Goal: Task Accomplishment & Management: Use online tool/utility

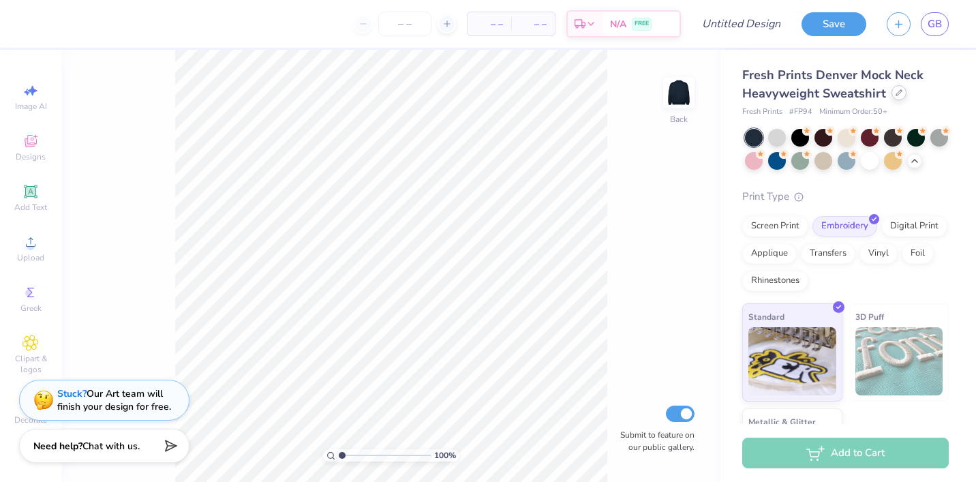
click at [900, 95] on div at bounding box center [898, 92] width 15 height 15
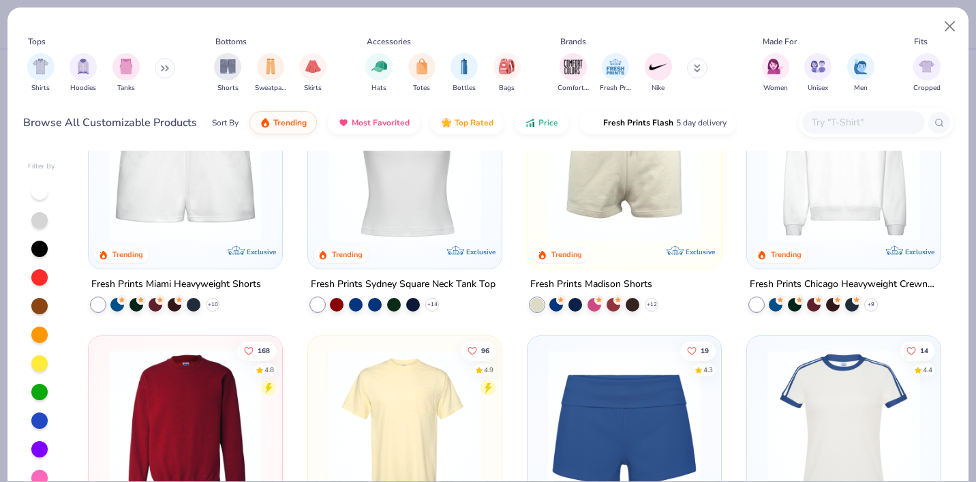
scroll to position [862, 0]
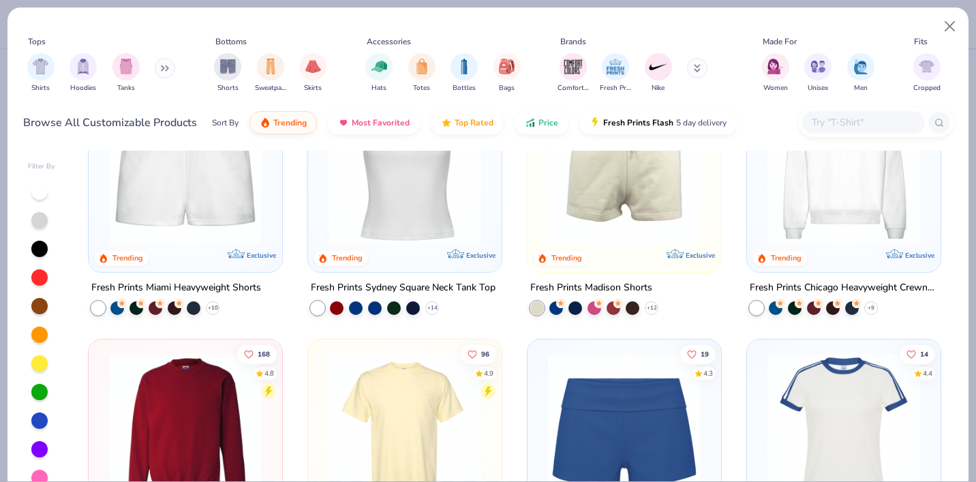
click at [863, 213] on img at bounding box center [844, 168] width 166 height 153
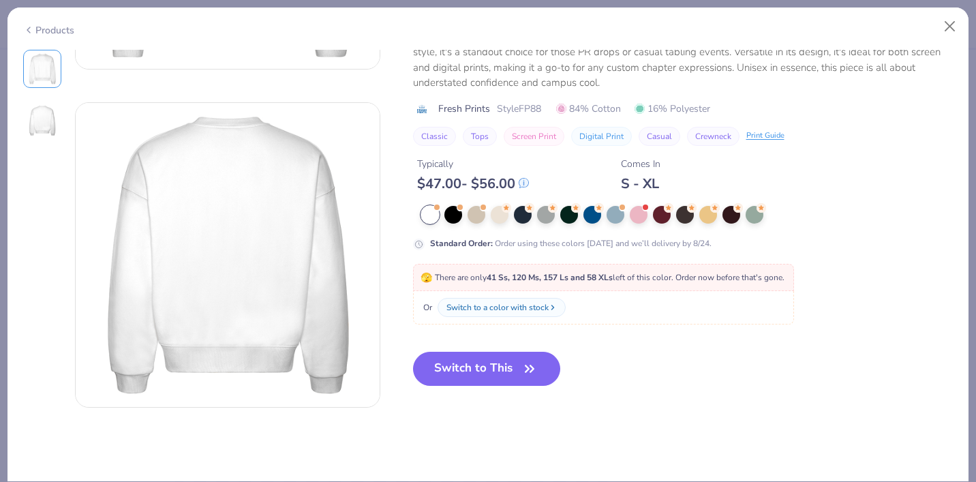
scroll to position [293, 0]
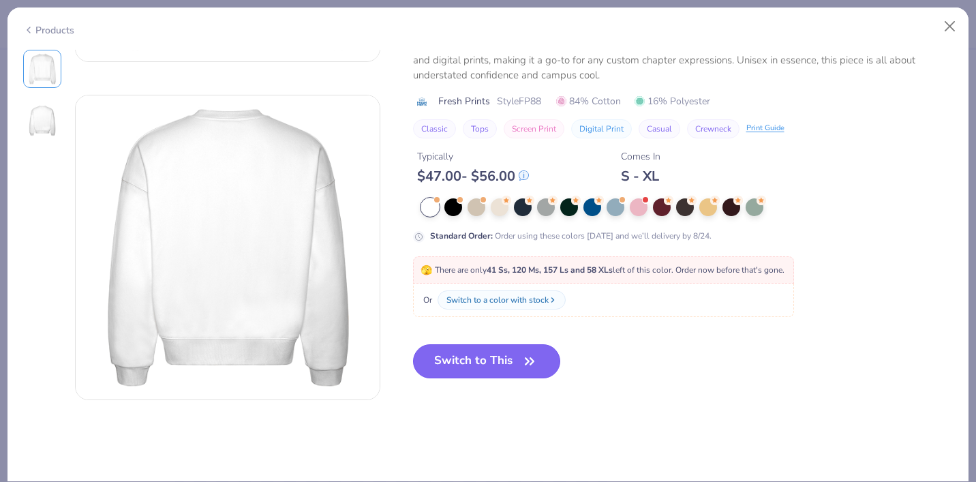
click at [520, 367] on button "Switch to This" at bounding box center [487, 361] width 148 height 34
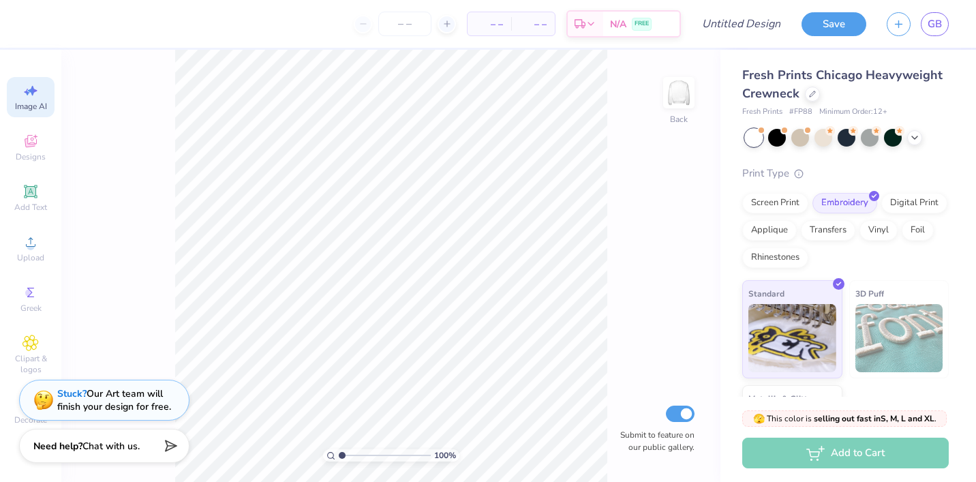
click at [36, 85] on icon at bounding box center [30, 90] width 16 height 16
select select "4"
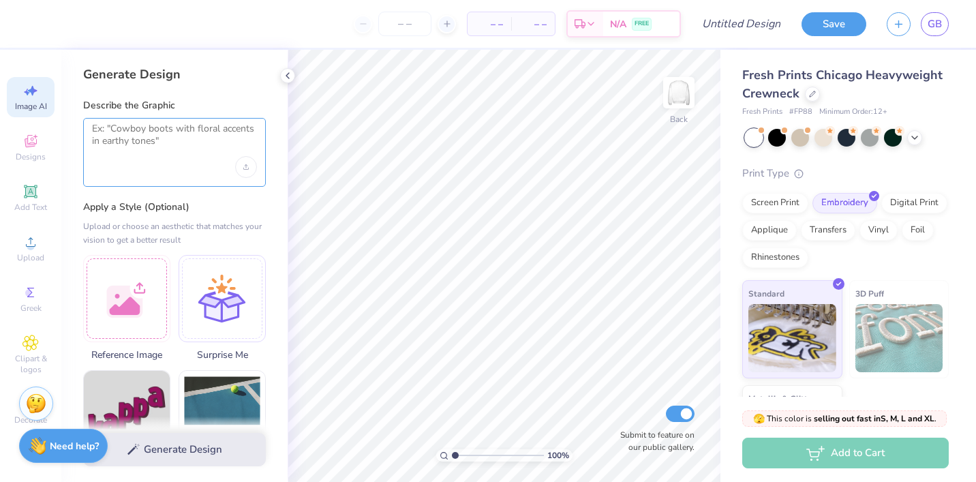
click at [162, 136] on textarea at bounding box center [174, 140] width 165 height 34
click at [673, 94] on img at bounding box center [679, 92] width 55 height 55
click at [204, 143] on textarea at bounding box center [174, 140] width 165 height 34
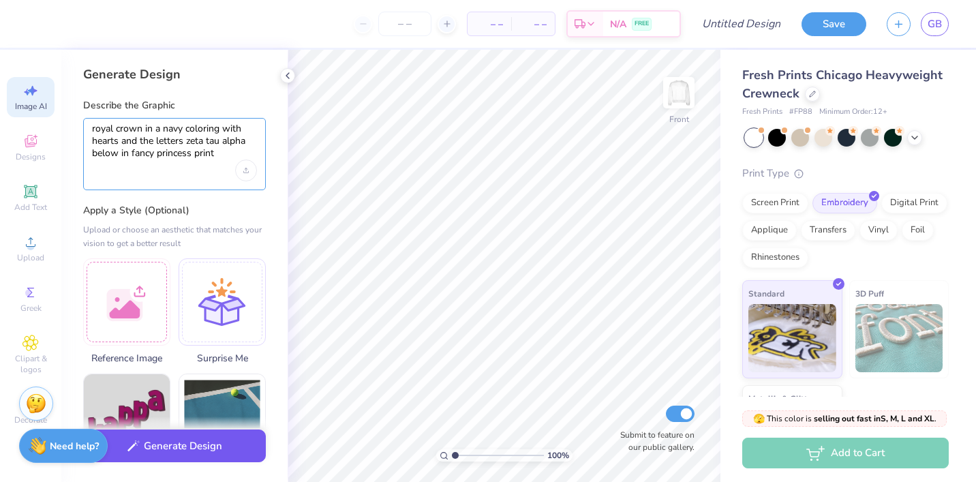
type textarea "royal crown in a navy coloring with hearts and the letters zeta tau alpha below…"
click at [206, 453] on button "Generate Design" at bounding box center [174, 445] width 183 height 33
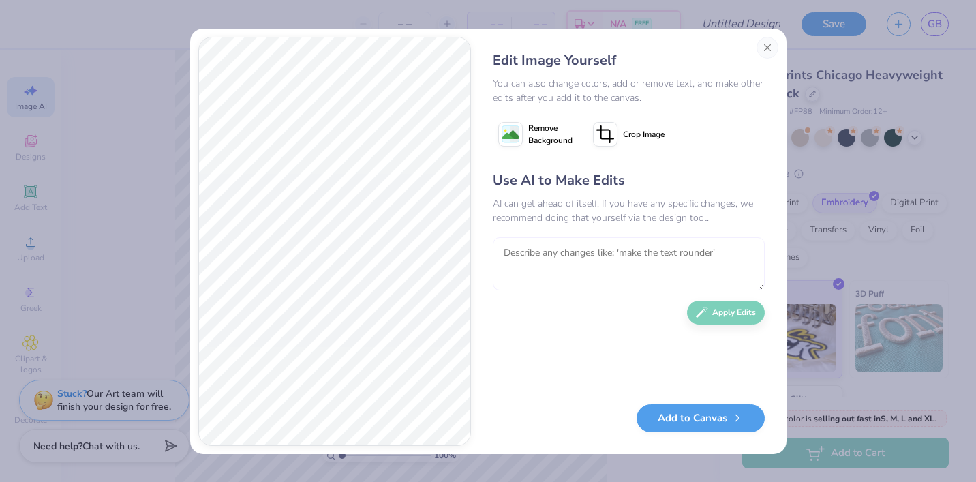
click at [495, 247] on textarea at bounding box center [629, 263] width 272 height 53
type textarea "change i"
click at [767, 56] on button "Close" at bounding box center [767, 48] width 22 height 22
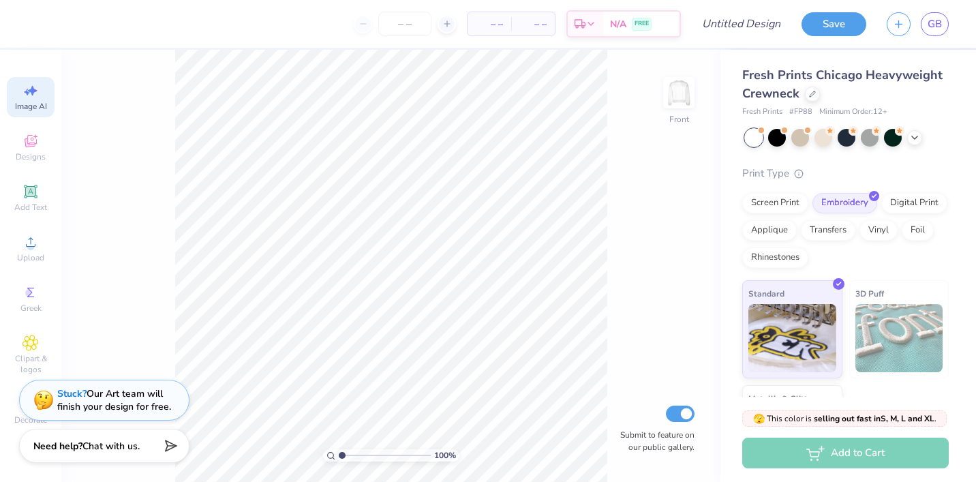
scroll to position [0, 31]
click at [20, 84] on div "Image AI" at bounding box center [31, 97] width 48 height 40
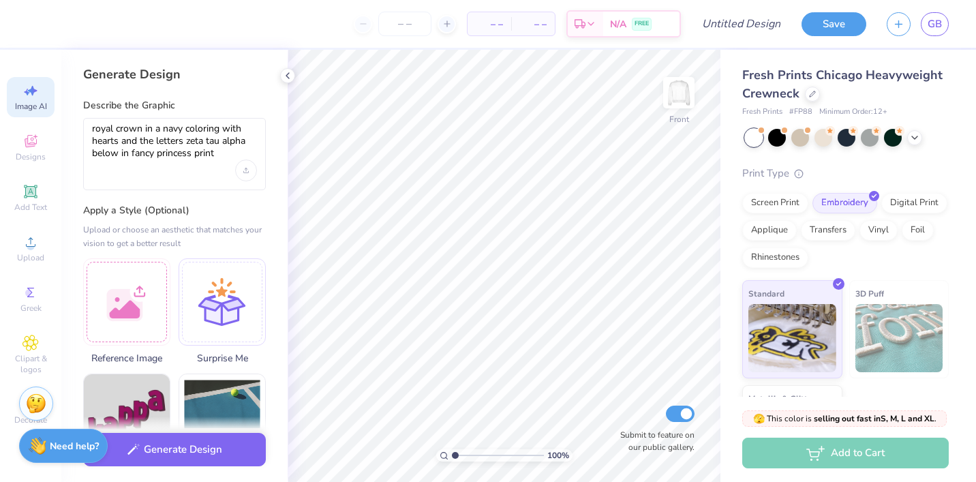
scroll to position [0, 0]
click at [94, 125] on textarea "royal crown in a navy coloring with hearts and the letters zeta tau alpha below…" at bounding box center [174, 141] width 165 height 37
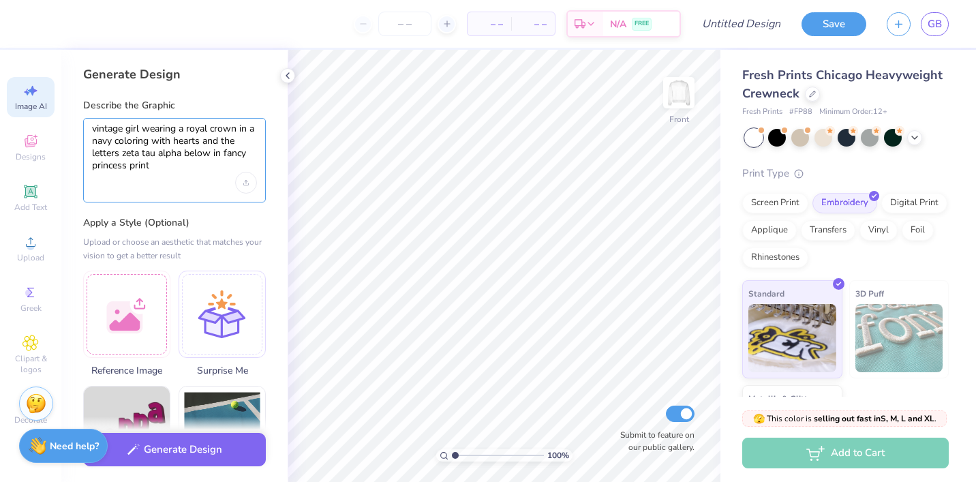
click at [232, 138] on textarea "vintage girl wearing a royal crown in a navy coloring with hearts and the lette…" at bounding box center [174, 148] width 165 height 50
type textarea "vintage girl wearing a royal crown in a navy coloring with hearts and her s let…"
select select "4"
click at [135, 151] on textarea "vintage girl wearing a royal crown in a navy coloring with hearts and her sayin…" at bounding box center [174, 148] width 165 height 50
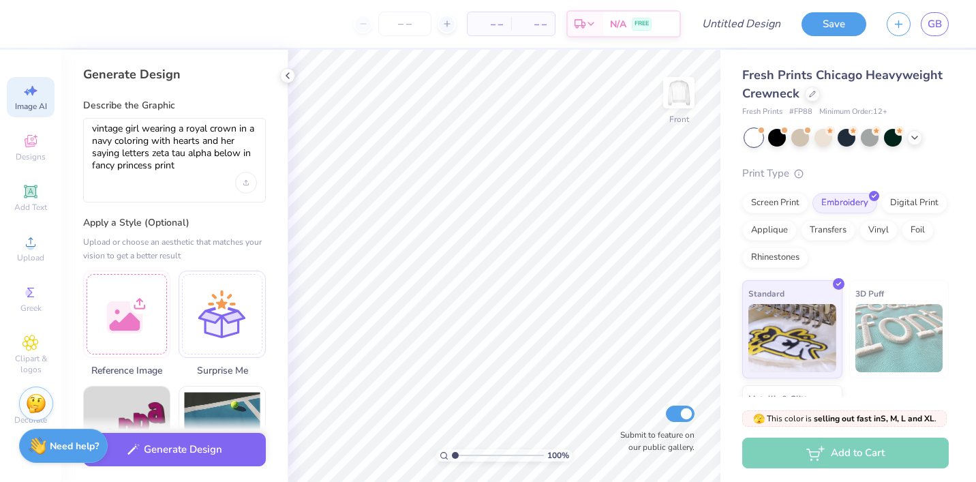
click at [135, 151] on textarea "vintage girl wearing a royal crown in a navy coloring with hearts and her sayin…" at bounding box center [174, 148] width 165 height 50
drag, startPoint x: 187, startPoint y: 155, endPoint x: 226, endPoint y: 156, distance: 38.9
click at [226, 156] on textarea "vintage girl wearing a royal crown in a navy coloring with hearts and her sayin…" at bounding box center [174, 148] width 165 height 50
drag, startPoint x: 183, startPoint y: 155, endPoint x: 191, endPoint y: 166, distance: 13.6
click at [191, 166] on textarea "vintage girl wearing a royal crown in a navy coloring with hearts and her sayin…" at bounding box center [174, 148] width 165 height 50
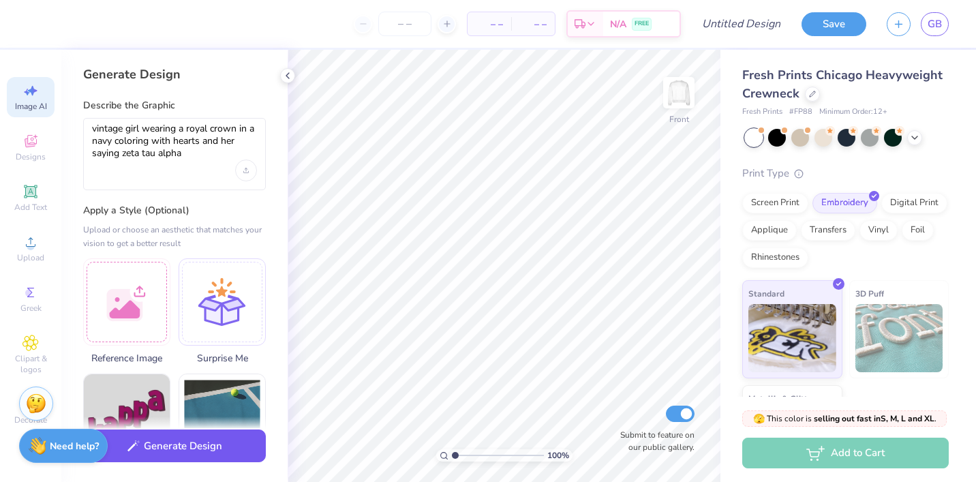
click at [208, 441] on button "Generate Design" at bounding box center [174, 445] width 183 height 33
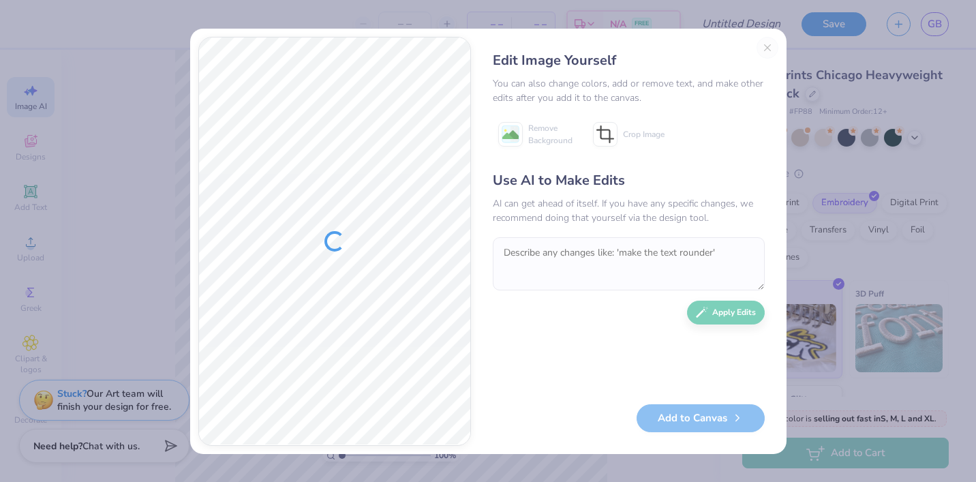
click at [763, 48] on div "Edit Image Yourself You can also change colors, add or remove text, and make ot…" at bounding box center [628, 241] width 299 height 409
click at [766, 48] on div "Edit Image Yourself You can also change colors, add or remove text, and make ot…" at bounding box center [628, 241] width 299 height 409
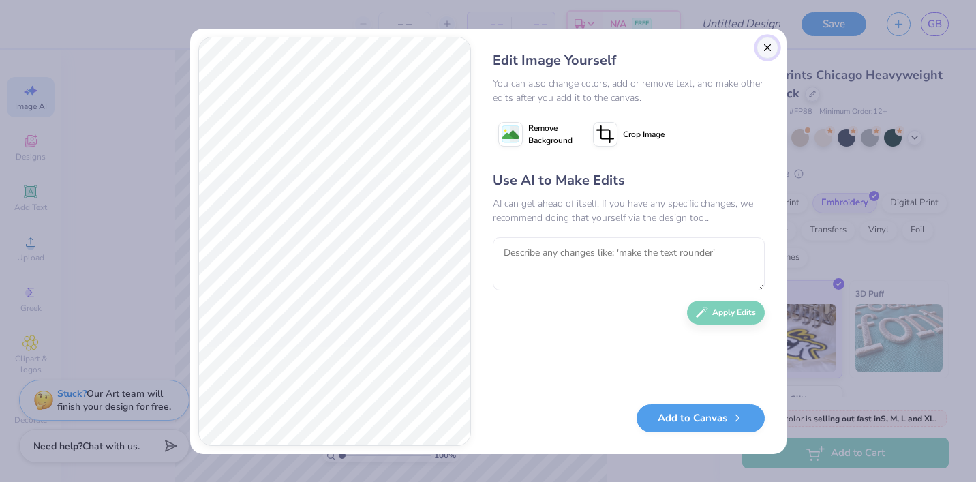
click at [763, 44] on button "Close" at bounding box center [767, 48] width 22 height 22
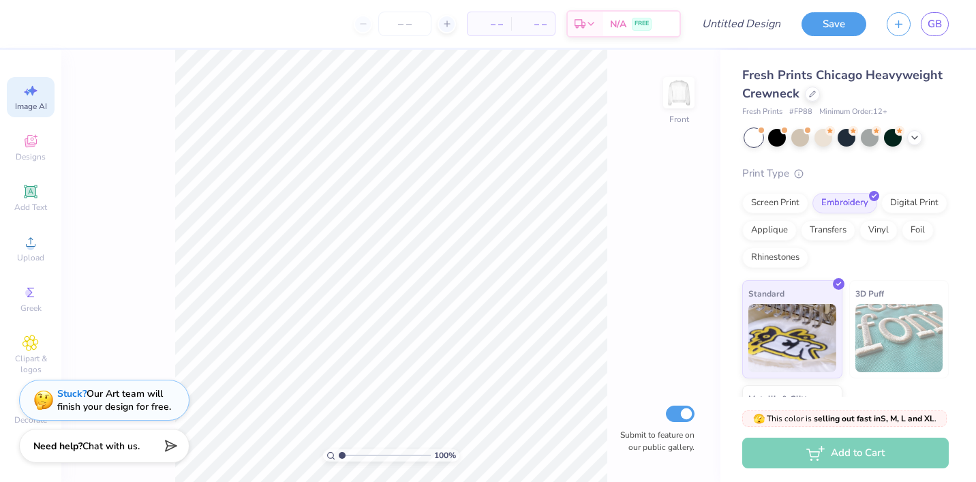
click at [21, 105] on span "Image AI" at bounding box center [31, 106] width 32 height 11
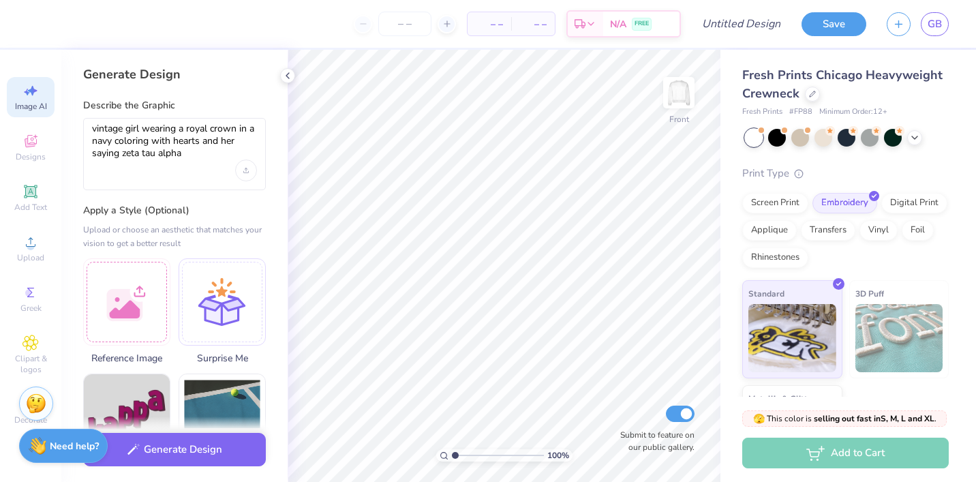
scroll to position [0, 0]
click at [142, 124] on textarea "vintage girl wearing a royal crown in a navy coloring with hearts and her sayin…" at bounding box center [174, 141] width 165 height 37
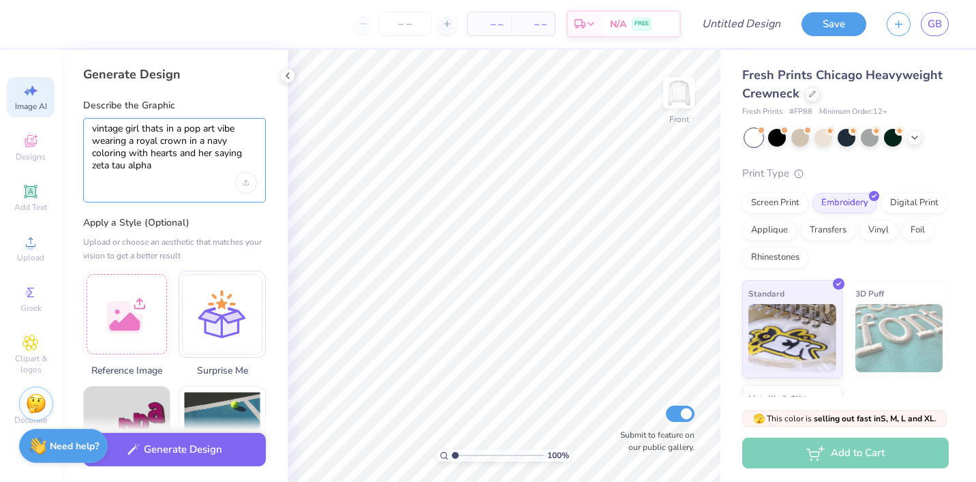
drag, startPoint x: 189, startPoint y: 140, endPoint x: 235, endPoint y: 140, distance: 46.3
click at [235, 140] on textarea "vintage girl thats in a pop art vibe wearing a royal crown in a navy coloring w…" at bounding box center [174, 148] width 165 height 50
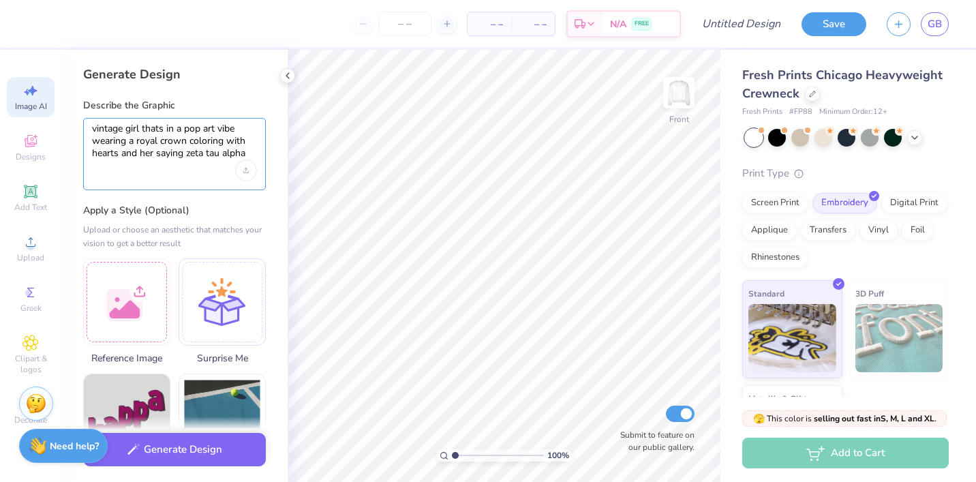
click at [201, 140] on textarea "vintage girl thats in a pop art vibe wearing a royal crown coloring with hearts…" at bounding box center [174, 141] width 165 height 37
click at [228, 142] on textarea "vintage girl thats in a pop art vibe wearing a royal crown with hearts and her …" at bounding box center [174, 141] width 165 height 37
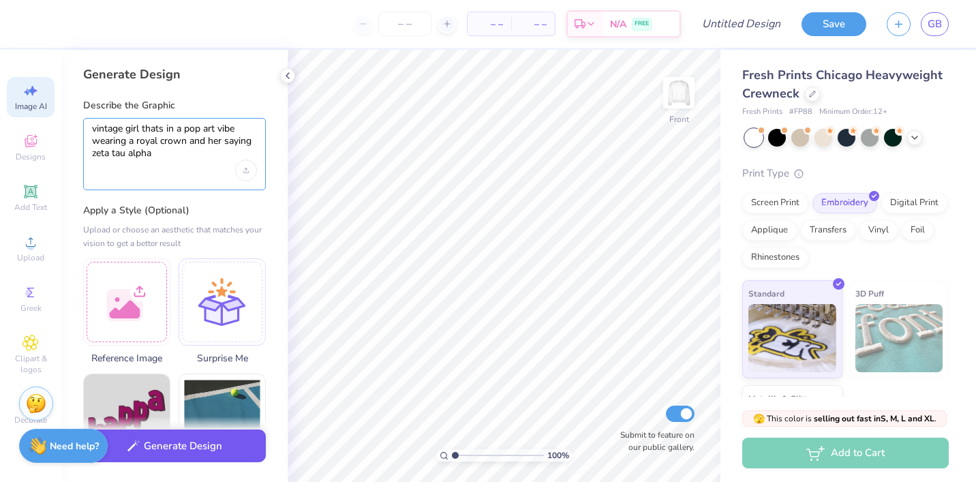
type textarea "vintage girl thats in a pop art vibe wearing a royal crown and her saying zeta …"
click at [172, 456] on button "Generate Design" at bounding box center [174, 445] width 183 height 33
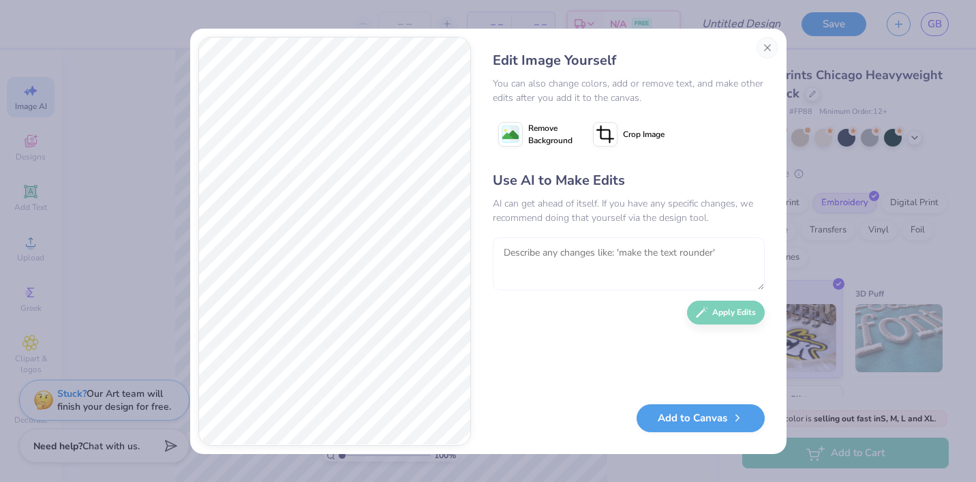
click at [571, 250] on textarea at bounding box center [629, 263] width 272 height 53
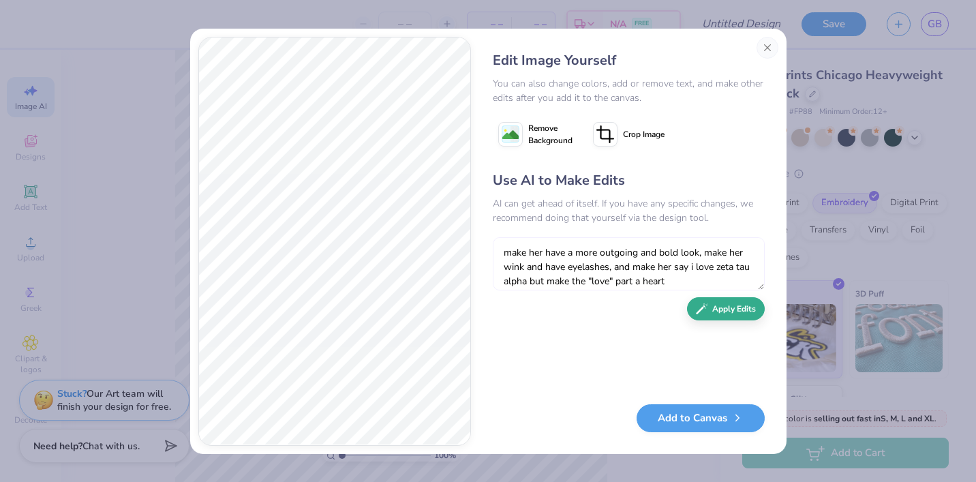
type textarea "make her have a more outgoing and bold look, make her wink and have eyelashes, …"
click at [722, 317] on button "Apply Edits" at bounding box center [726, 309] width 78 height 24
click at [652, 276] on textarea "make her have a more outgoing and bold look, make her wink and have eyelashes, …" at bounding box center [629, 263] width 272 height 53
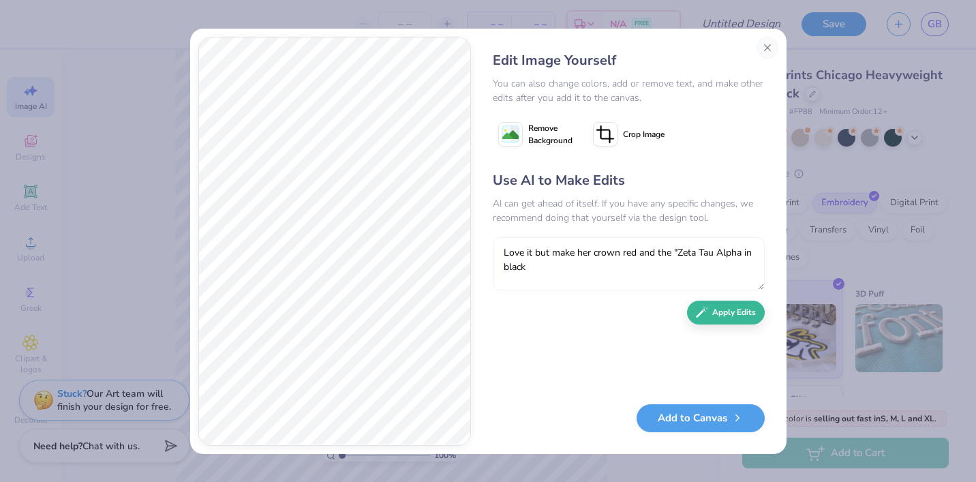
click at [744, 253] on textarea "Love it but make her crown red and the "Zeta Tau Alpha in black" at bounding box center [629, 263] width 272 height 53
click at [658, 269] on textarea "Love it but make her crown red and the "Zeta Tau Alpha" in black" at bounding box center [629, 263] width 272 height 53
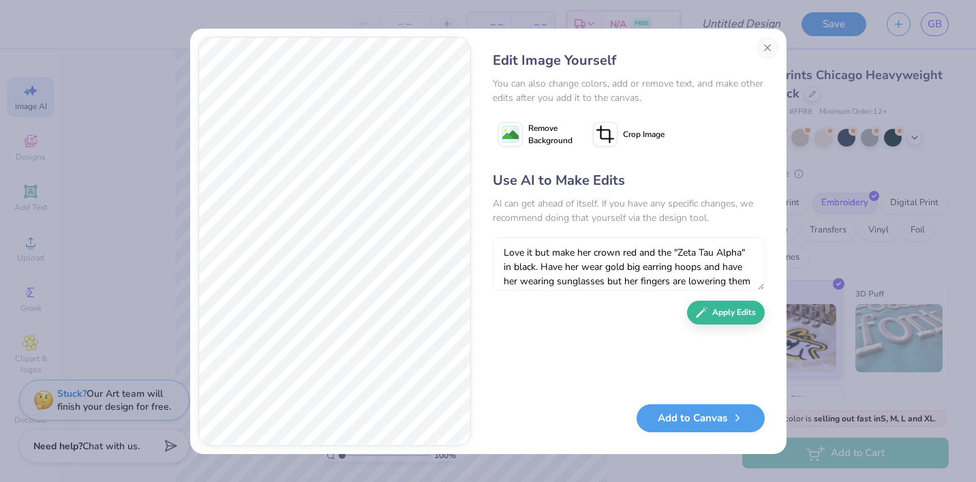
scroll to position [12, 0]
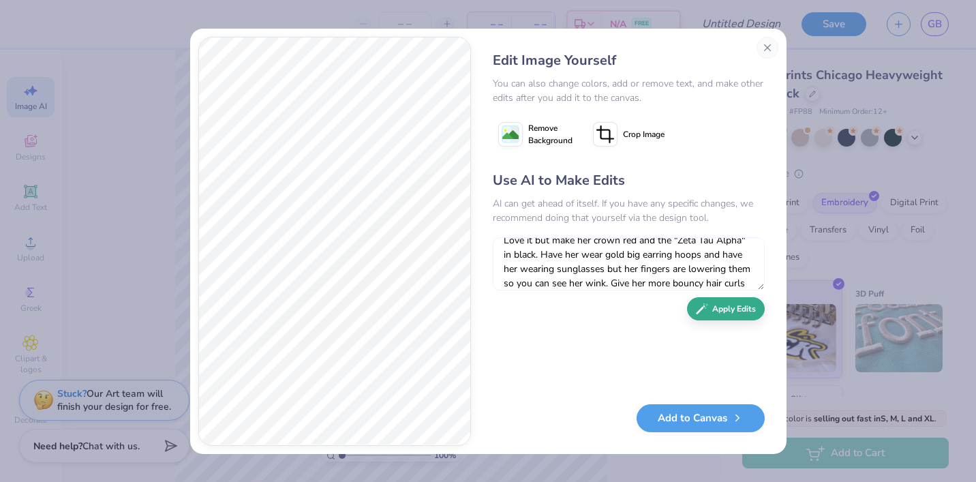
type textarea "Love it but make her crown red and the "Zeta Tau Alpha" in black. Have her wear…"
click at [714, 299] on button "Apply Edits" at bounding box center [726, 309] width 78 height 24
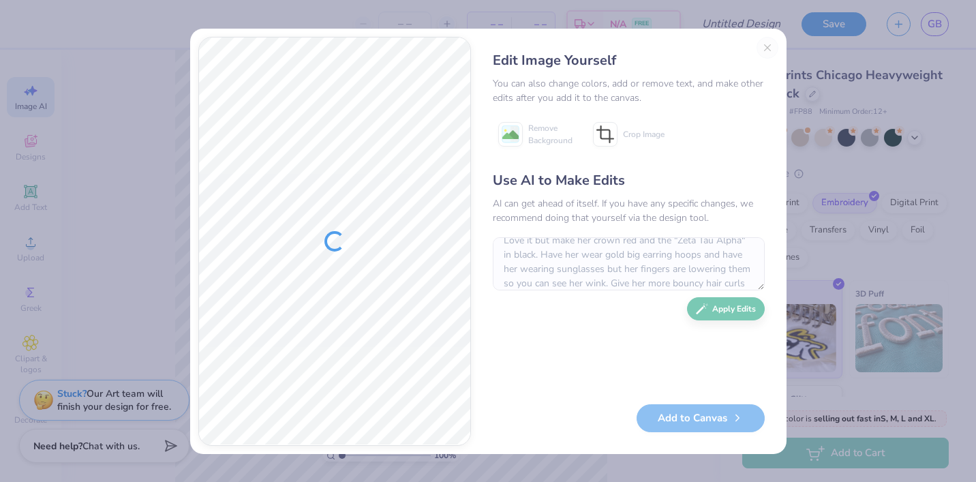
scroll to position [0, 0]
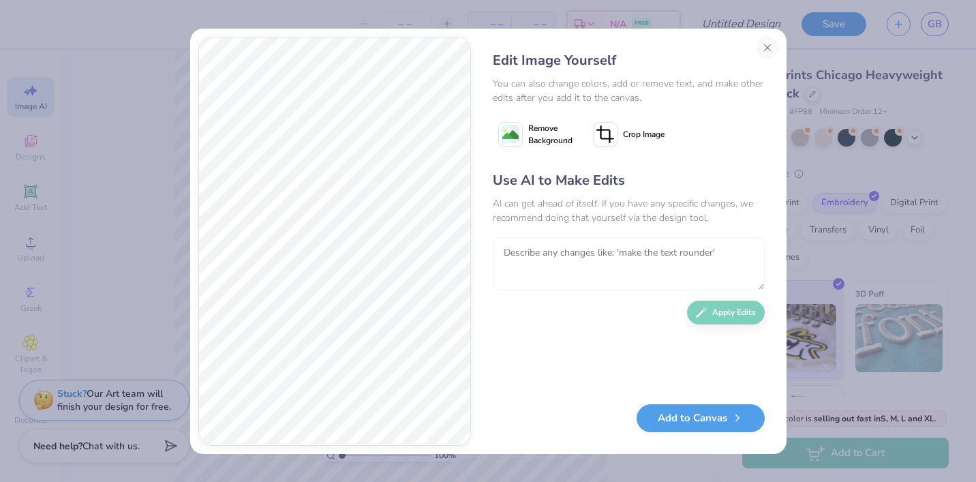
click at [656, 263] on textarea at bounding box center [629, 263] width 272 height 53
click at [632, 258] on textarea at bounding box center [629, 263] width 272 height 53
click at [774, 42] on button "Close" at bounding box center [767, 48] width 22 height 22
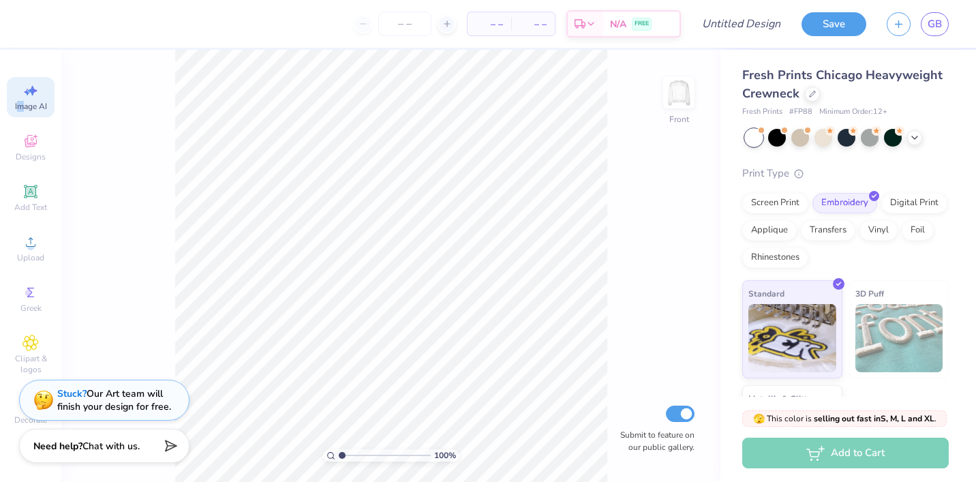
click at [20, 106] on span "Image AI" at bounding box center [31, 106] width 32 height 11
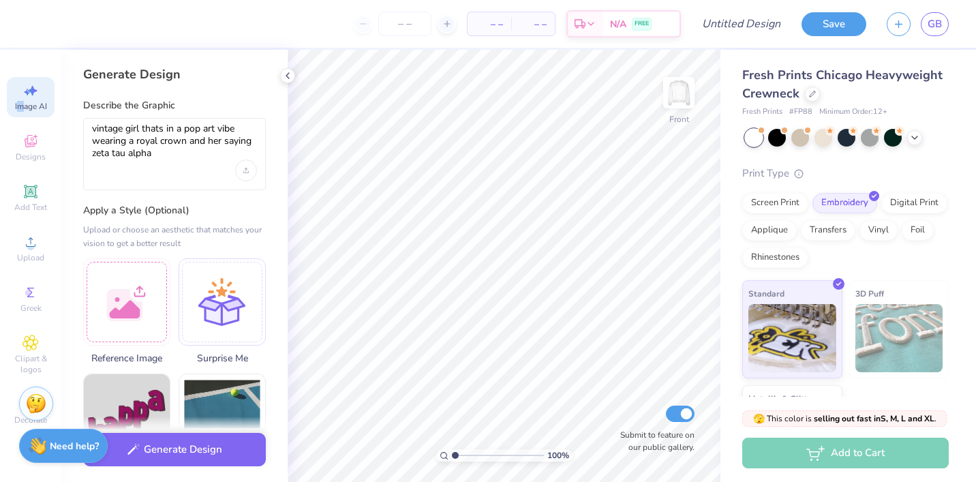
scroll to position [0, 0]
click at [144, 128] on textarea "vintage girl thats in a pop art vibe wearing a royal crown and her saying zeta …" at bounding box center [174, 141] width 165 height 37
click at [225, 141] on textarea "vintage girl thats in a pop art vibe wearing a royal crown and her saying zeta …" at bounding box center [174, 141] width 165 height 37
click at [185, 153] on textarea "vintage girl thats in a pop art vibe wearing a royal crown and her on a vintage…" at bounding box center [174, 141] width 165 height 37
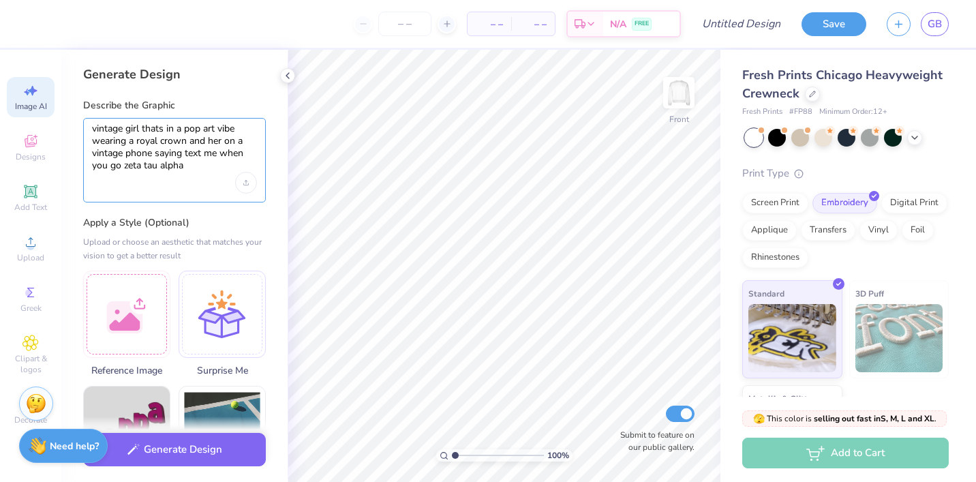
drag, startPoint x: 184, startPoint y: 166, endPoint x: 129, endPoint y: 164, distance: 54.5
click at [129, 164] on textarea "vintage girl thats in a pop art vibe wearing a royal crown and her on a vintage…" at bounding box center [174, 148] width 165 height 50
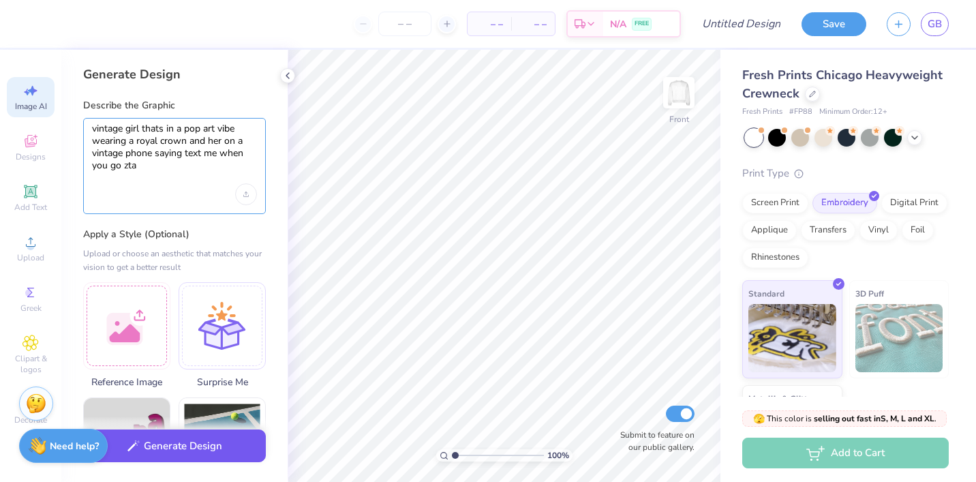
type textarea "vintage girl thats in a pop art vibe wearing a royal crown and her on a vintage…"
click at [181, 455] on button "Generate Design" at bounding box center [174, 445] width 183 height 33
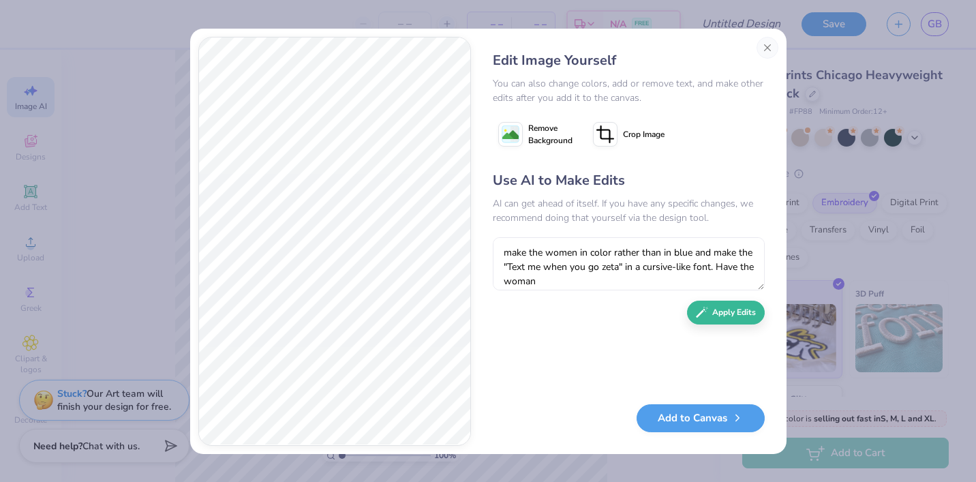
click at [570, 254] on textarea "make the women in color rather than in blue and make the "Text me when you go z…" at bounding box center [629, 263] width 272 height 53
click at [569, 280] on textarea "make the woman in color rather than in blue and make the "Text me when you go z…" at bounding box center [629, 263] width 272 height 53
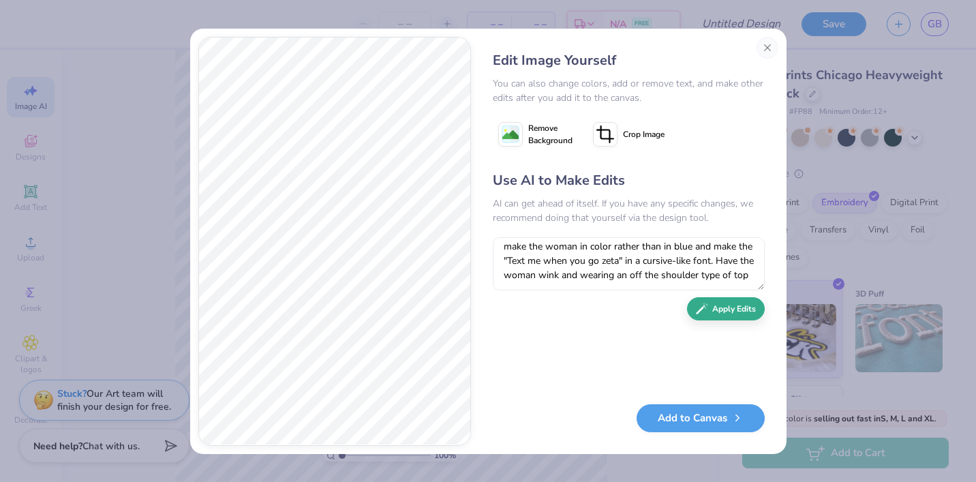
type textarea "make the woman in color rather than in blue and make the "Text me when you go z…"
click at [723, 303] on button "Apply Edits" at bounding box center [726, 309] width 78 height 24
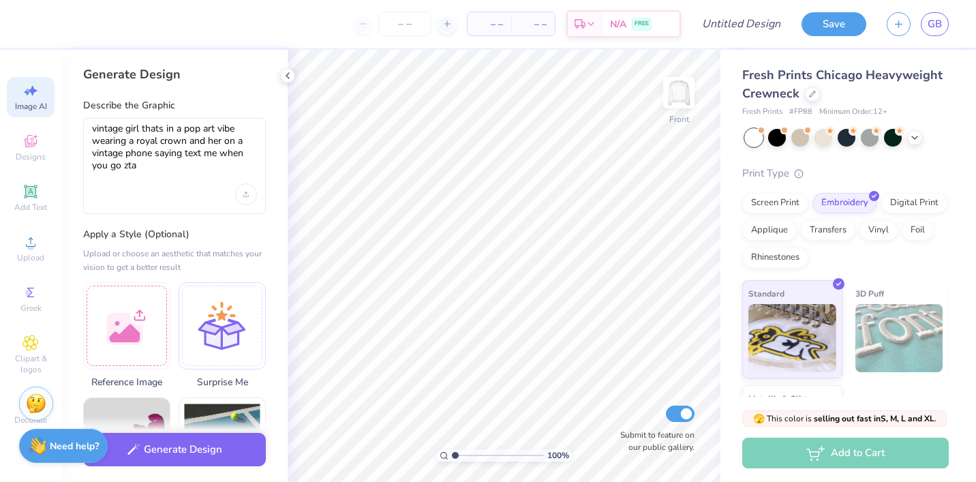
select select "4"
click at [247, 197] on div "Upload image" at bounding box center [246, 194] width 22 height 22
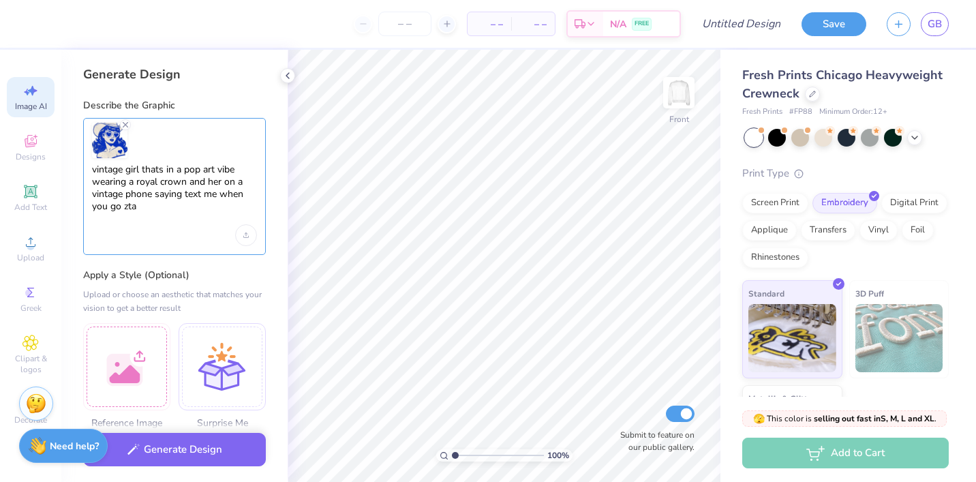
click at [202, 209] on textarea "vintage girl thats in a pop art vibe wearing a royal crown and her on a vintage…" at bounding box center [174, 194] width 165 height 61
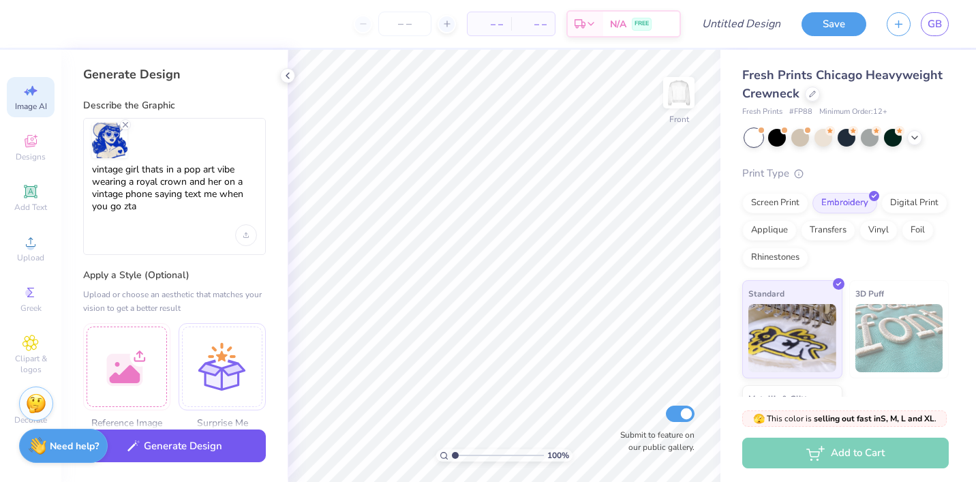
click at [213, 441] on button "Generate Design" at bounding box center [174, 445] width 183 height 33
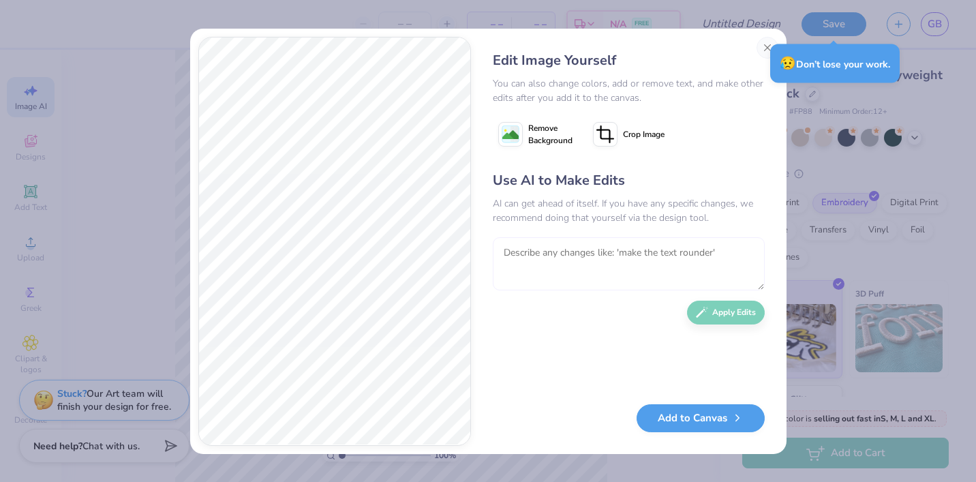
click at [598, 253] on textarea at bounding box center [629, 263] width 272 height 53
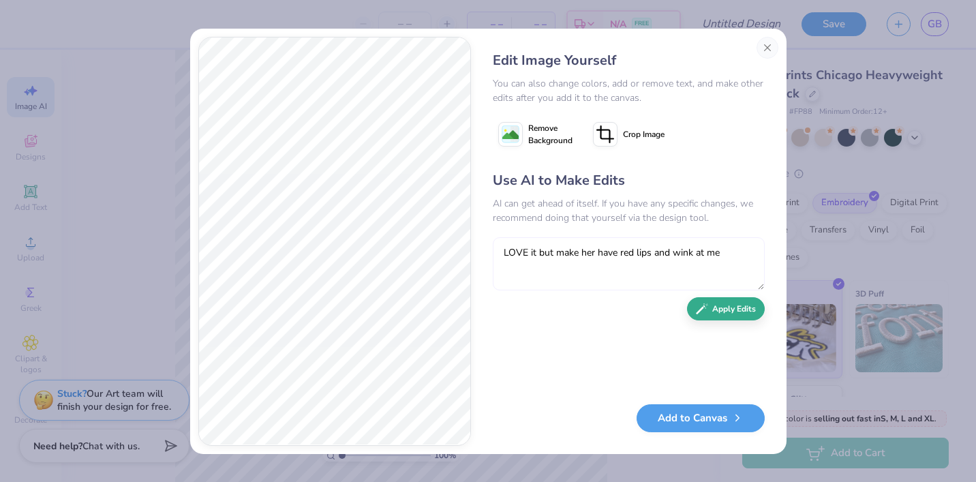
type textarea "LOVE it but make her have red lips and wink at me"
click at [737, 309] on button "Apply Edits" at bounding box center [726, 309] width 78 height 24
type textarea "keep everything the same but make her cheeks have some rouge on them and make h…"
click at [737, 307] on button "Apply Edits" at bounding box center [726, 309] width 78 height 24
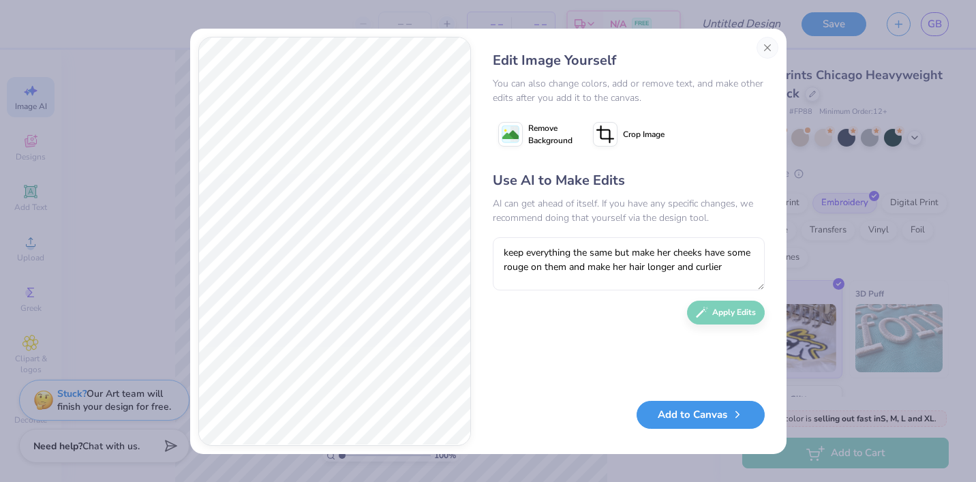
click at [711, 408] on button "Add to Canvas" at bounding box center [701, 415] width 128 height 28
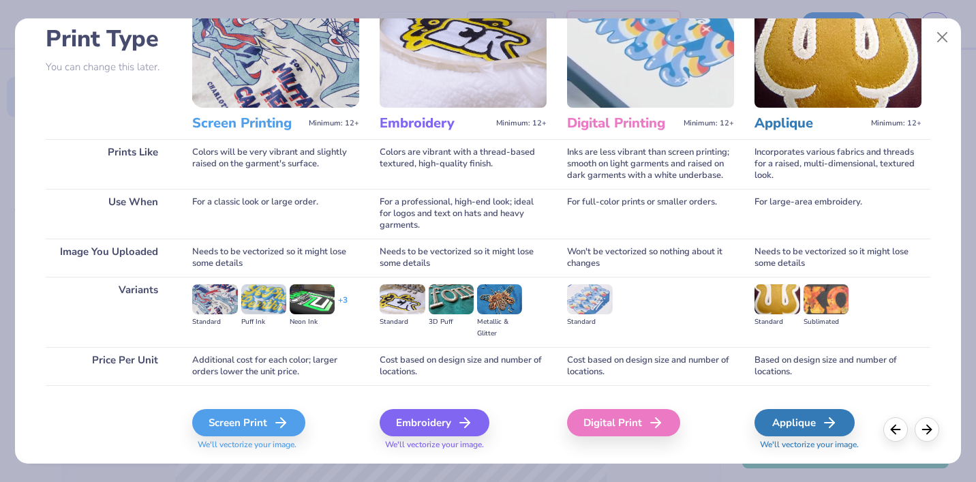
scroll to position [101, 0]
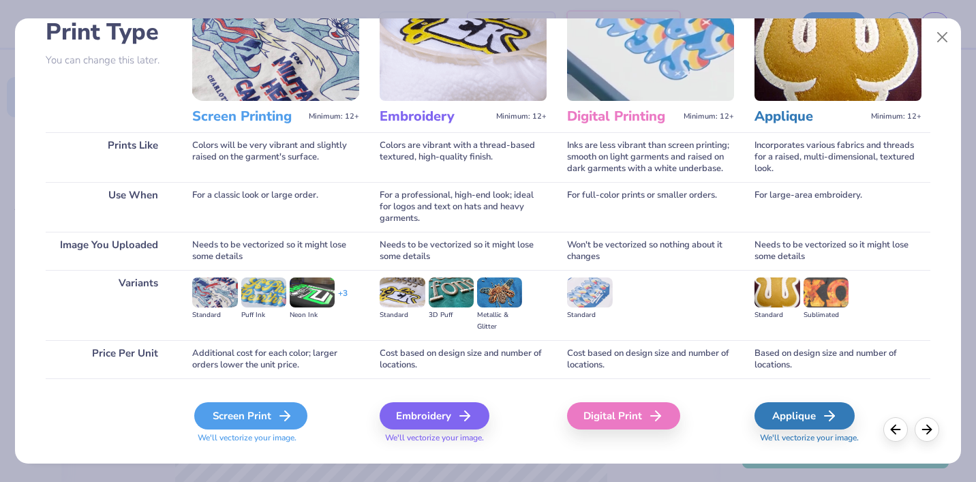
click at [294, 408] on div "Screen Print" at bounding box center [250, 415] width 113 height 27
click at [266, 416] on div "Screen Print" at bounding box center [250, 415] width 113 height 27
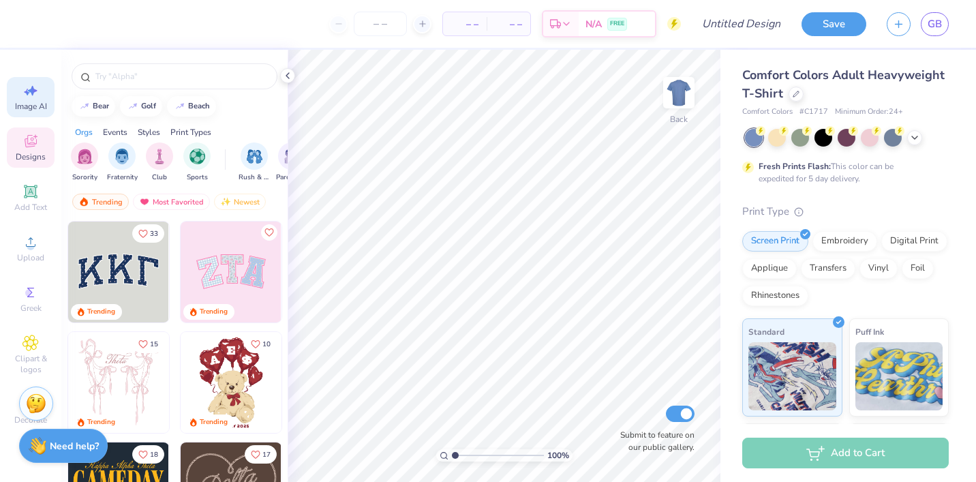
click at [31, 94] on icon at bounding box center [33, 91] width 10 height 10
select select "4"
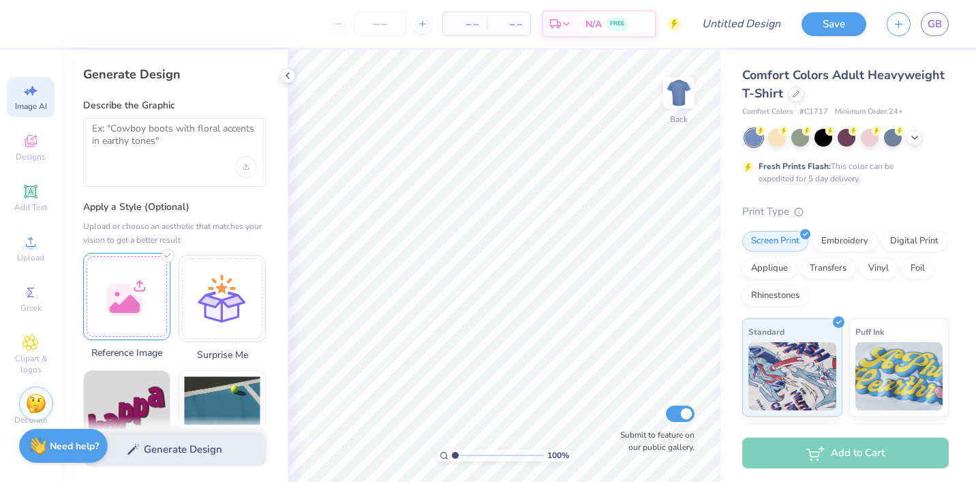
click at [149, 281] on div at bounding box center [126, 296] width 87 height 87
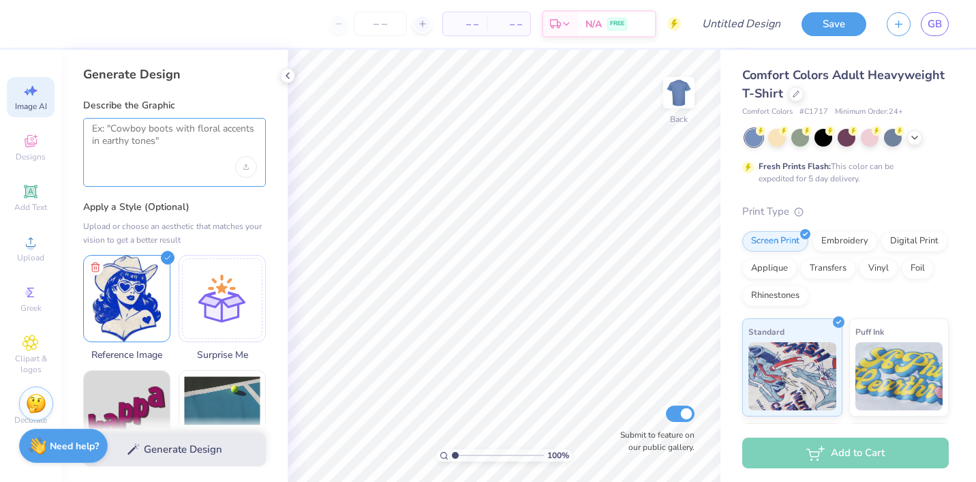
click at [216, 151] on textarea at bounding box center [174, 140] width 165 height 34
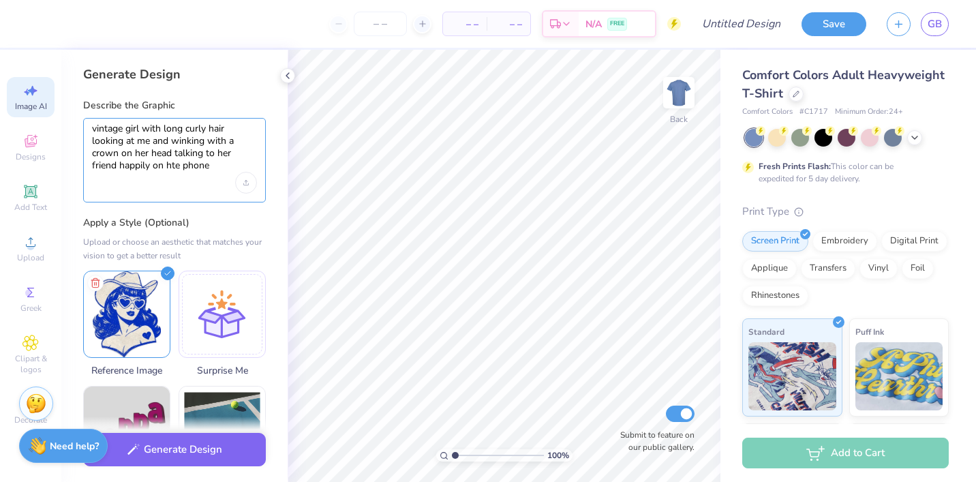
click at [106, 165] on textarea "vintage girl with long curly hair looking at me and winking with a crown on her…" at bounding box center [174, 148] width 165 height 50
click at [93, 162] on textarea "vintage girl with long curly hair looking at me and winking with a crown on her…" at bounding box center [174, 148] width 165 height 50
click at [147, 173] on div "vintage girl with long curly hair looking at me and winking with a crown on her…" at bounding box center [174, 160] width 183 height 85
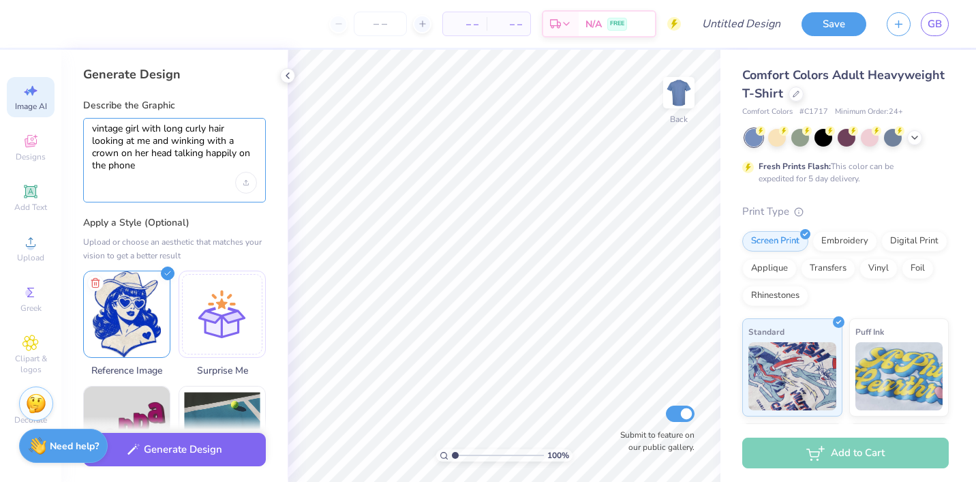
click at [138, 168] on textarea "vintage girl with long curly hair looking at me and winking with a crown on her…" at bounding box center [174, 148] width 165 height 50
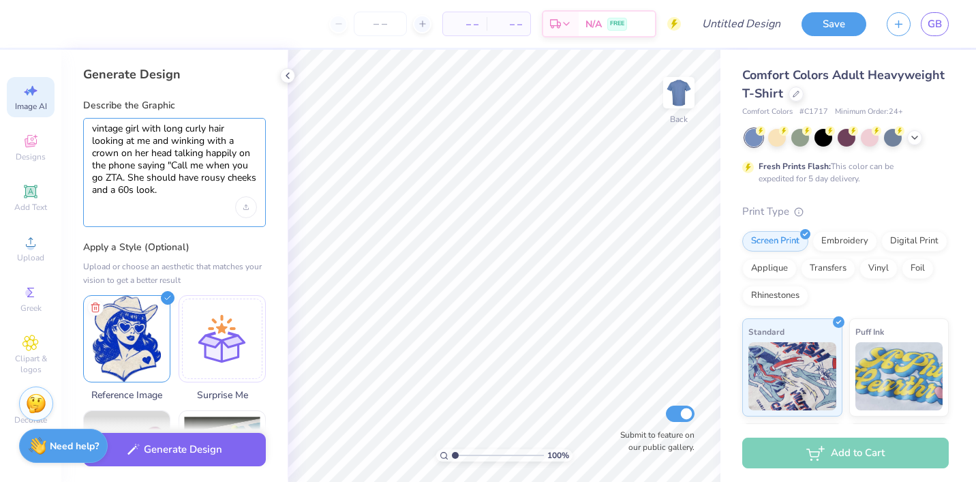
drag, startPoint x: 170, startPoint y: 196, endPoint x: 74, endPoint y: 98, distance: 137.3
click at [74, 98] on div "Generate Design Describe the Graphic vintage girl with long curly hair looking …" at bounding box center [174, 266] width 226 height 432
click at [793, 91] on icon at bounding box center [796, 92] width 7 height 7
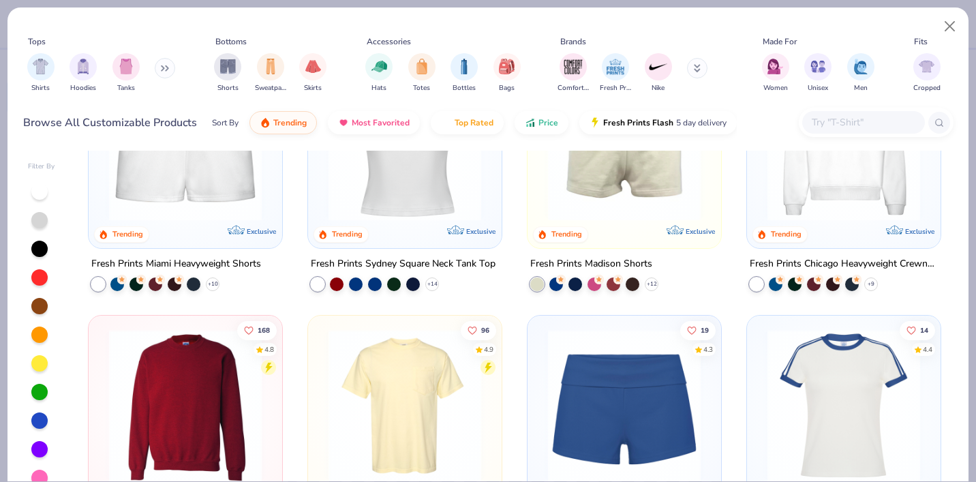
scroll to position [887, 0]
click at [828, 191] on img at bounding box center [844, 143] width 166 height 153
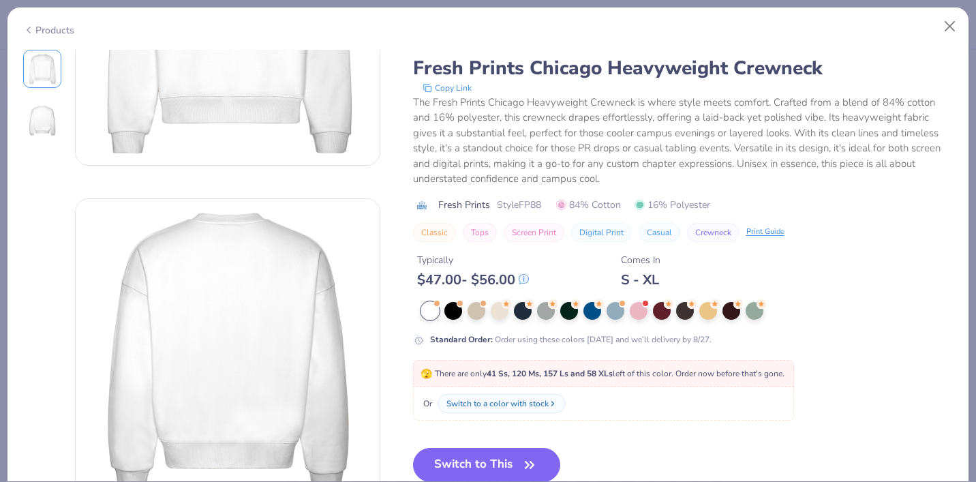
scroll to position [194, 0]
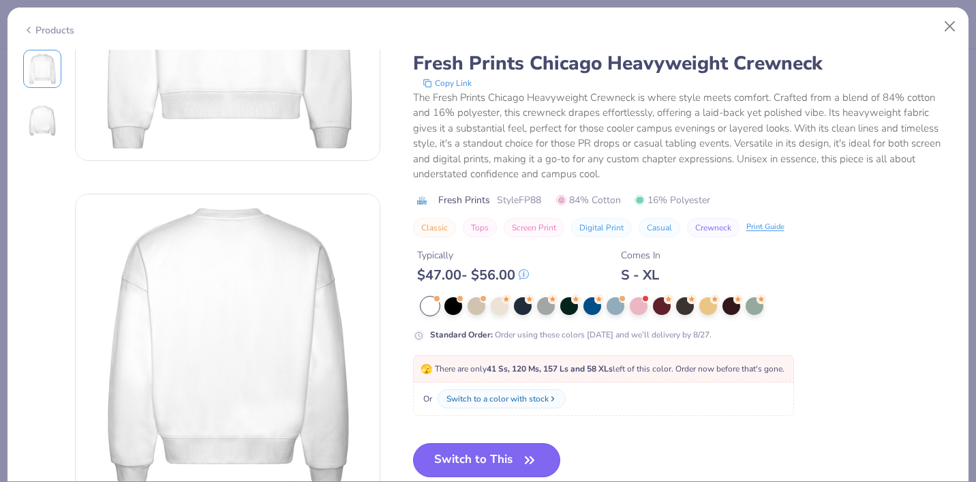
click at [520, 459] on button "Switch to This" at bounding box center [487, 460] width 148 height 34
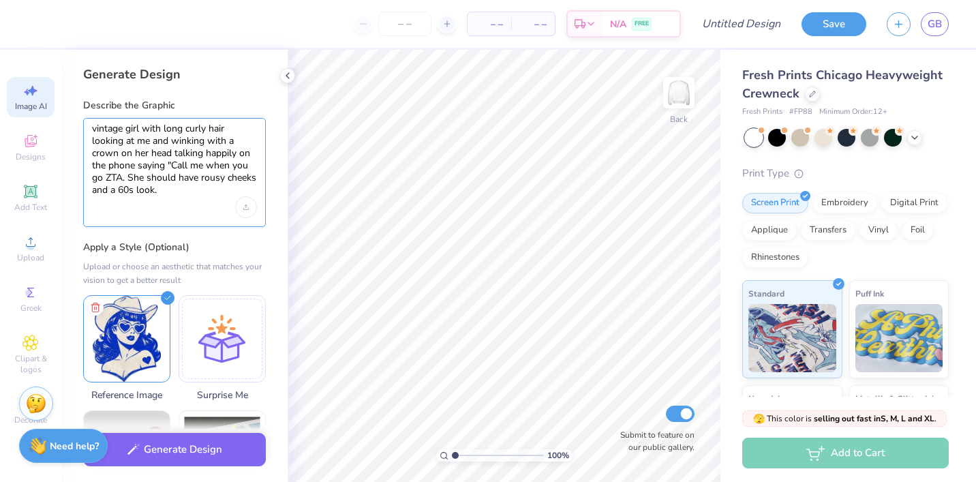
click at [187, 192] on textarea "vintage girl with long curly hair looking at me and winking with a crown on her…" at bounding box center [174, 160] width 165 height 74
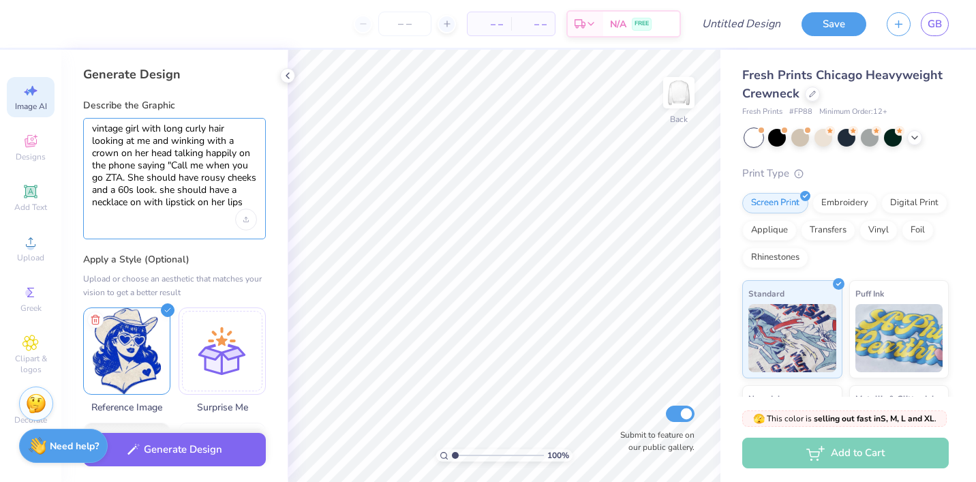
click at [184, 181] on textarea "vintage girl with long curly hair looking at me and winking with a crown on her…" at bounding box center [174, 166] width 165 height 87
type textarea "vintage girl with long curly hair looking at me and winking with a crown on her…"
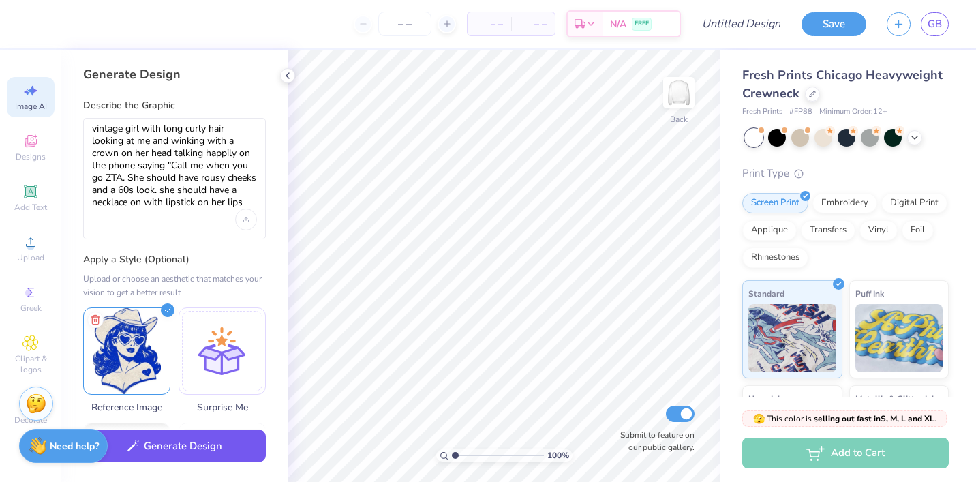
click at [168, 442] on button "Generate Design" at bounding box center [174, 445] width 183 height 33
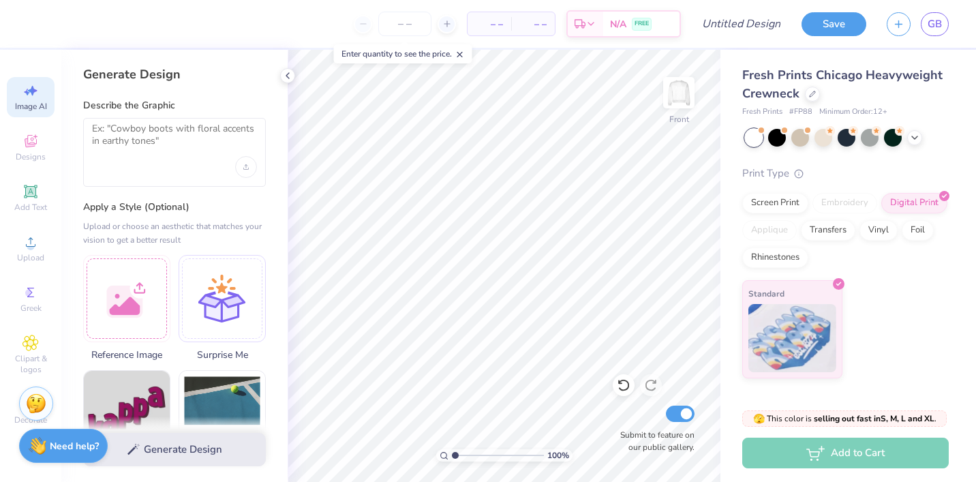
select select "4"
